Goal: Information Seeking & Learning: Find specific fact

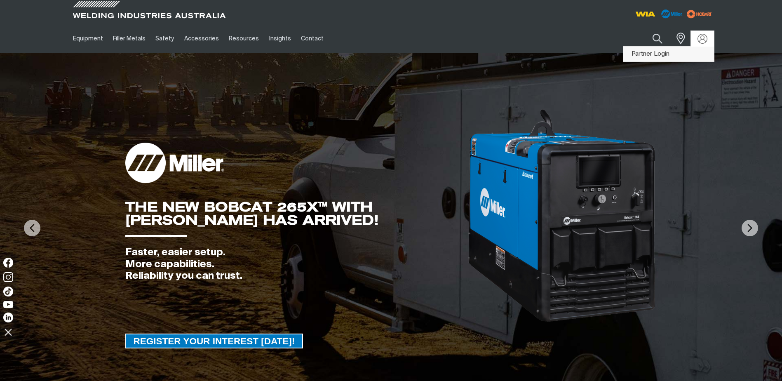
click at [666, 53] on link "Partner Login" at bounding box center [668, 54] width 91 height 15
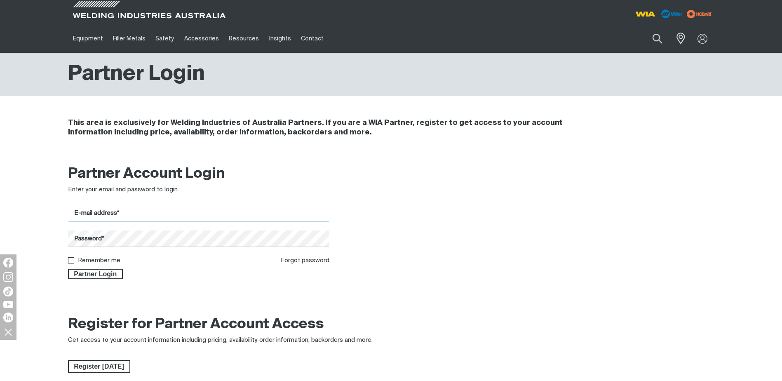
type input "[EMAIL_ADDRESS][DOMAIN_NAME]"
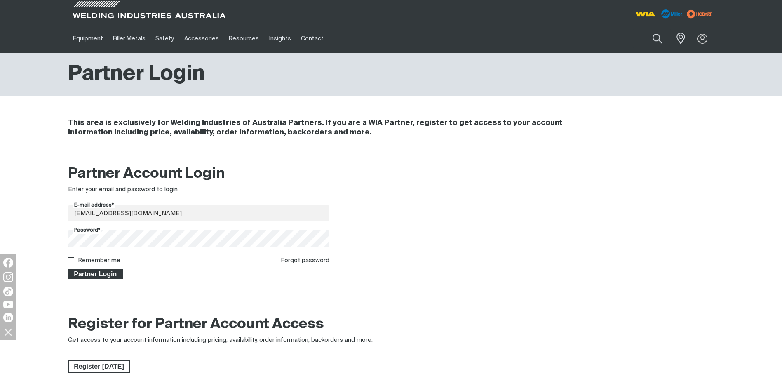
click at [104, 273] on span "Partner Login" at bounding box center [96, 274] width 54 height 11
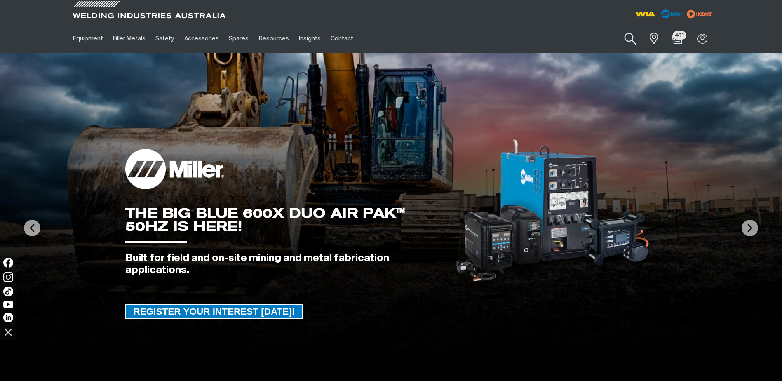
click at [628, 35] on button "Search products" at bounding box center [630, 38] width 33 height 23
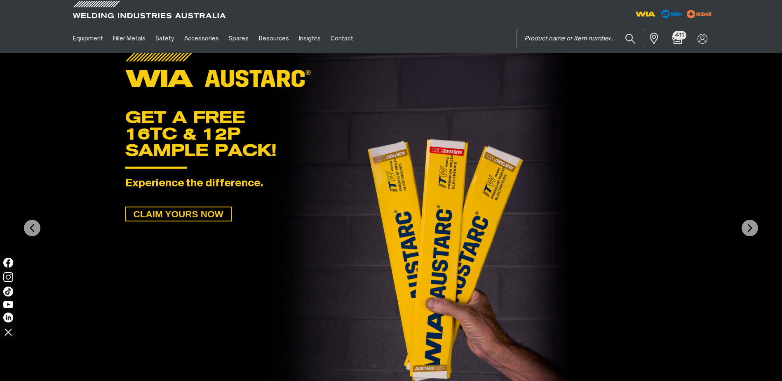
click at [541, 40] on input "Search" at bounding box center [580, 38] width 127 height 19
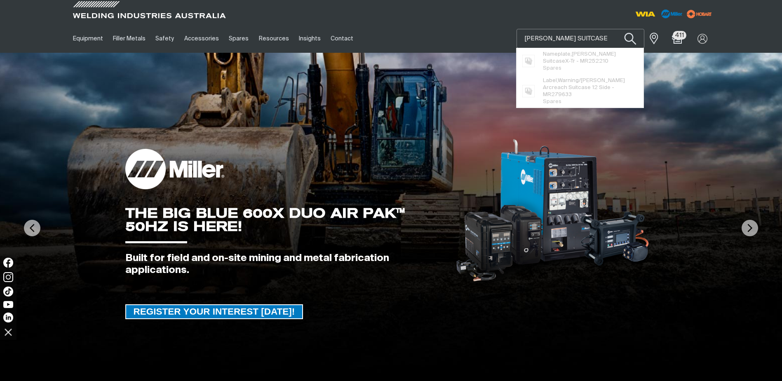
type input "[PERSON_NAME] SUITCASE"
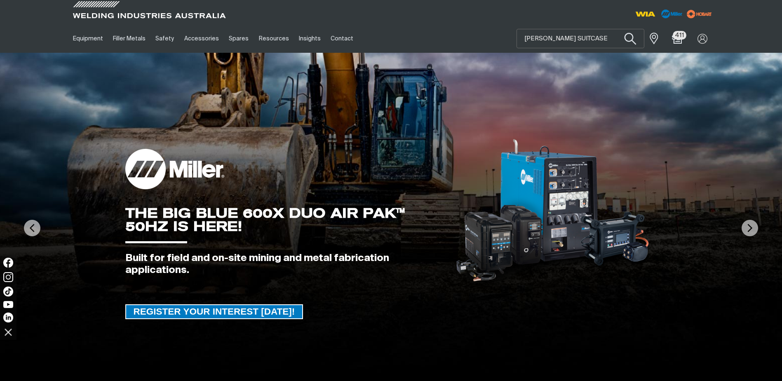
click at [633, 39] on button "Search products" at bounding box center [630, 38] width 33 height 23
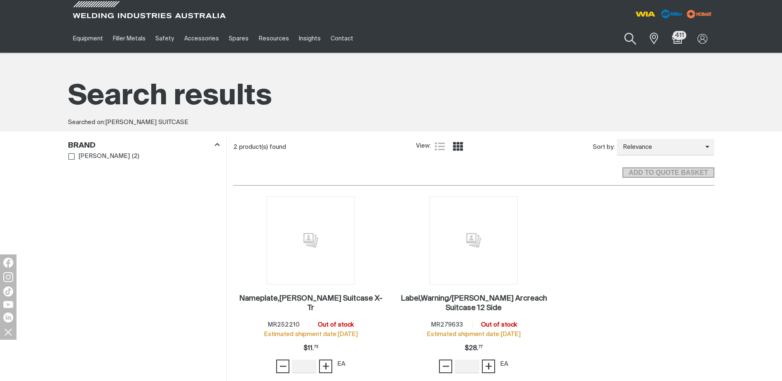
click at [635, 39] on button "Search products" at bounding box center [630, 38] width 33 height 23
click at [548, 38] on input "[PERSON_NAME] SUITCASE" at bounding box center [580, 38] width 127 height 19
type input "SUITCASE"
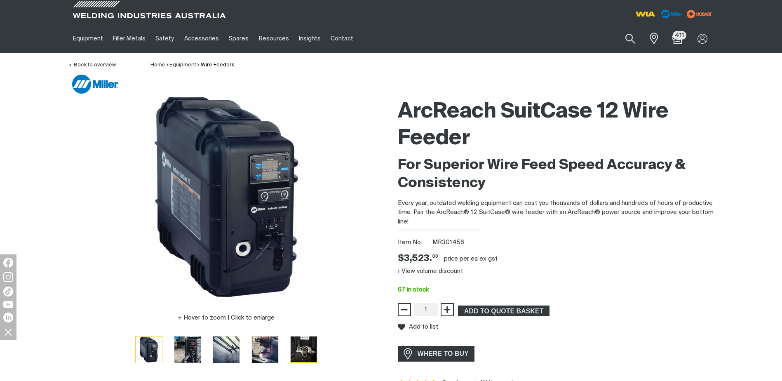
click at [304, 349] on img "Go to slide 5" at bounding box center [304, 349] width 26 height 26
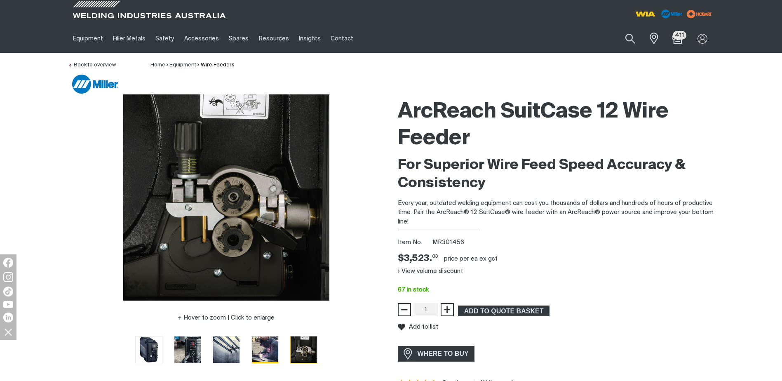
click at [270, 350] on img "Go to slide 4" at bounding box center [265, 349] width 26 height 26
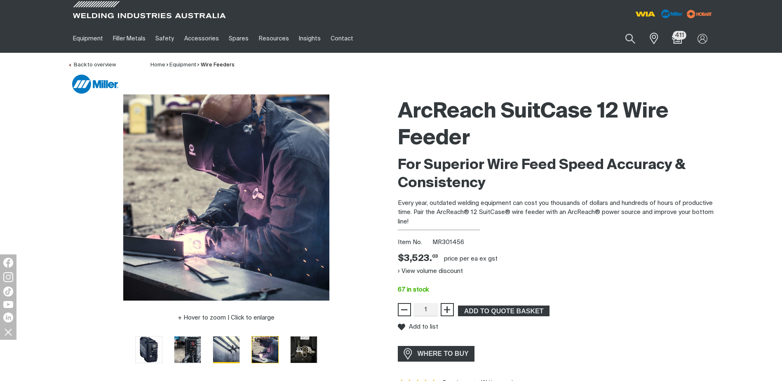
click at [228, 351] on img "Go to slide 3" at bounding box center [226, 349] width 26 height 26
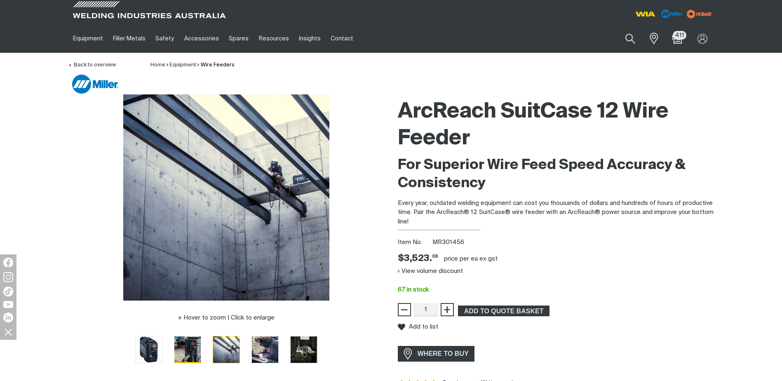
click at [190, 350] on img "Go to slide 2" at bounding box center [187, 349] width 26 height 26
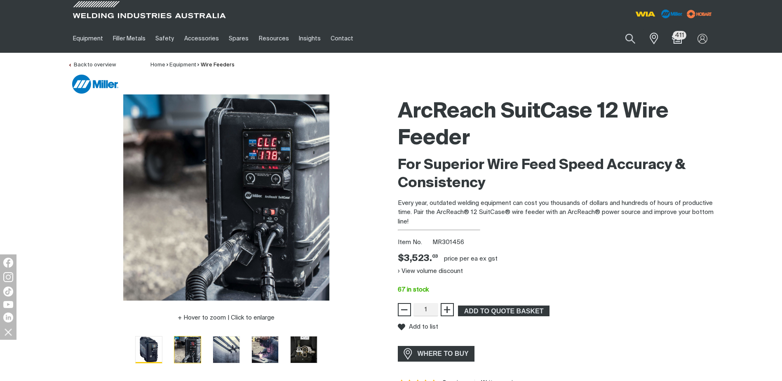
click at [153, 347] on img "Go to slide 1" at bounding box center [149, 349] width 26 height 26
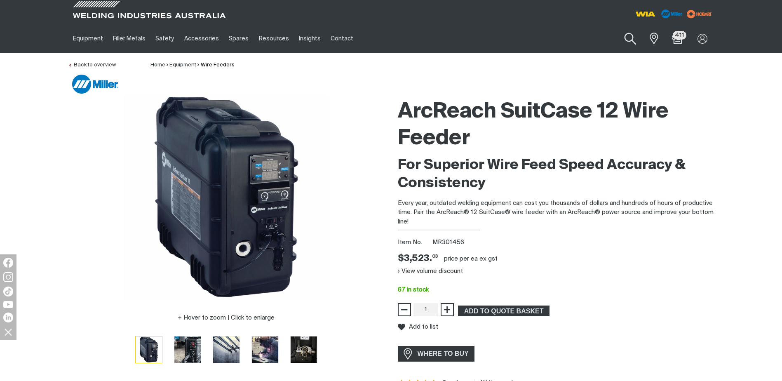
click at [632, 39] on button "Search products" at bounding box center [630, 38] width 33 height 23
click at [533, 33] on input "Search" at bounding box center [580, 38] width 127 height 19
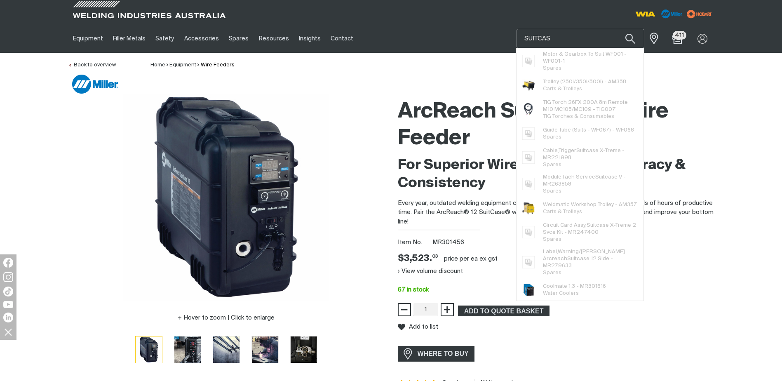
type input "SUITCASE"
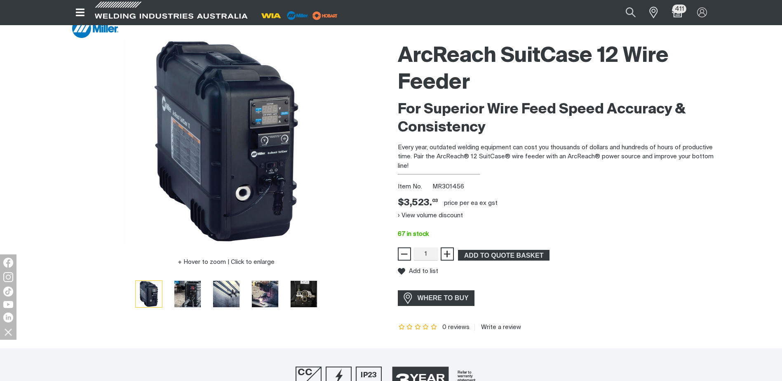
scroll to position [41, 0]
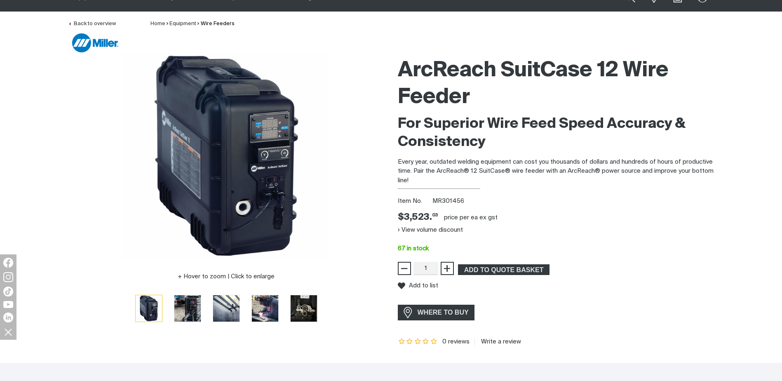
click at [739, 67] on div "Hover to zoom | Click to enlarge ArcReach SuitCase 12 Wire Feeder For Superior …" at bounding box center [391, 199] width 782 height 292
drag, startPoint x: 471, startPoint y: 198, endPoint x: 433, endPoint y: 199, distance: 37.9
click at [433, 199] on div "Item No. MR301456" at bounding box center [556, 201] width 317 height 9
drag, startPoint x: 433, startPoint y: 199, endPoint x: 442, endPoint y: 200, distance: 9.2
copy span "MR301456"
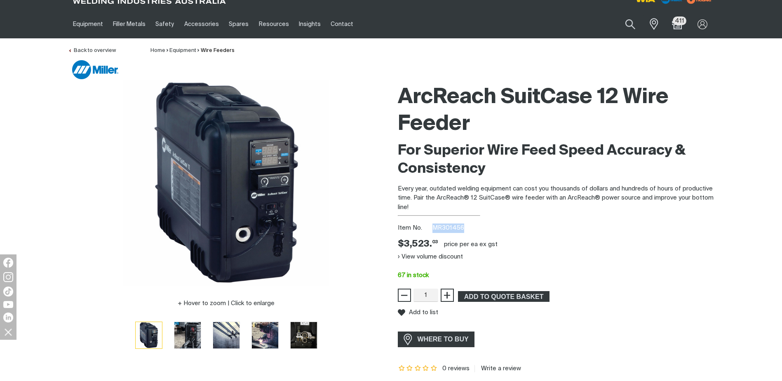
scroll to position [0, 0]
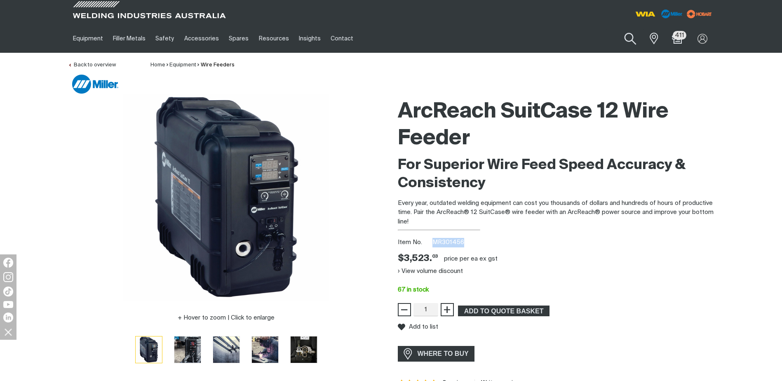
click at [631, 34] on button "Search products" at bounding box center [630, 38] width 33 height 23
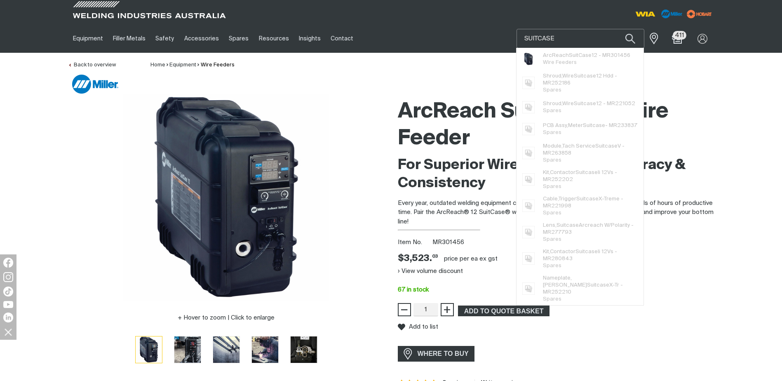
click at [576, 41] on input "SUITCASE" at bounding box center [580, 38] width 127 height 19
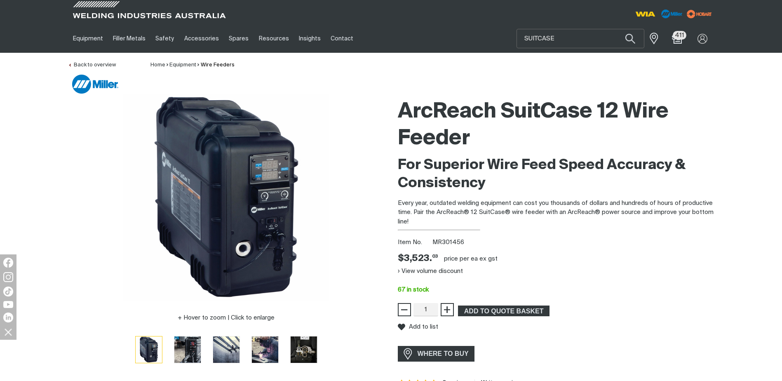
click at [677, 78] on div at bounding box center [393, 84] width 642 height 19
